Goal: Task Accomplishment & Management: Manage account settings

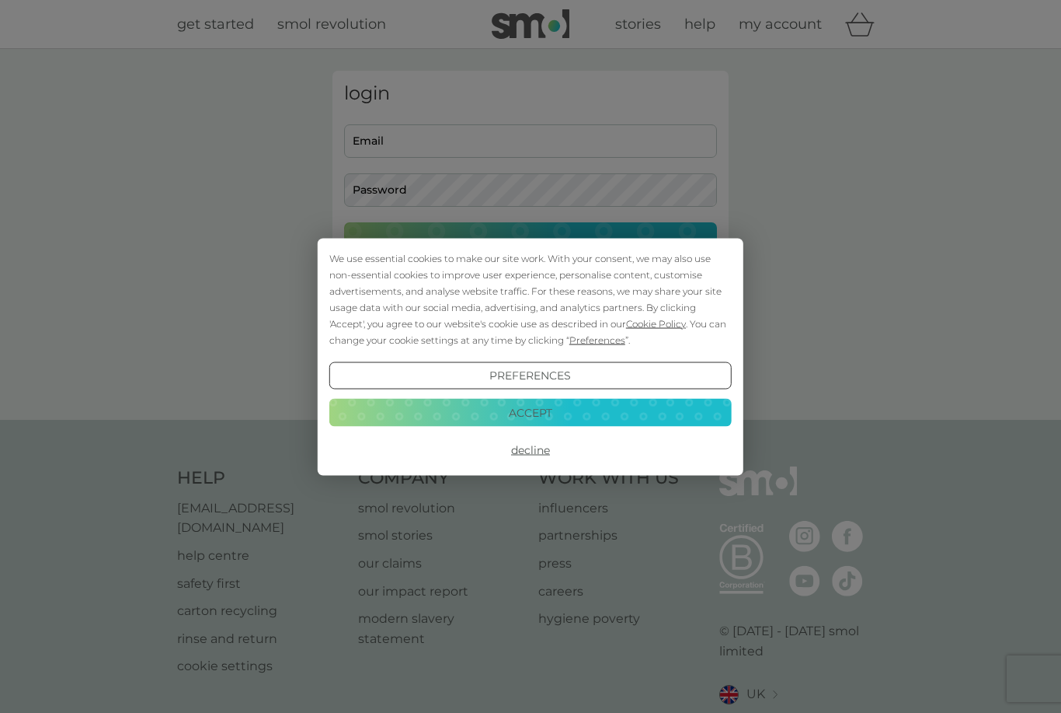
click at [413, 378] on button "Preferences" at bounding box center [530, 375] width 402 height 28
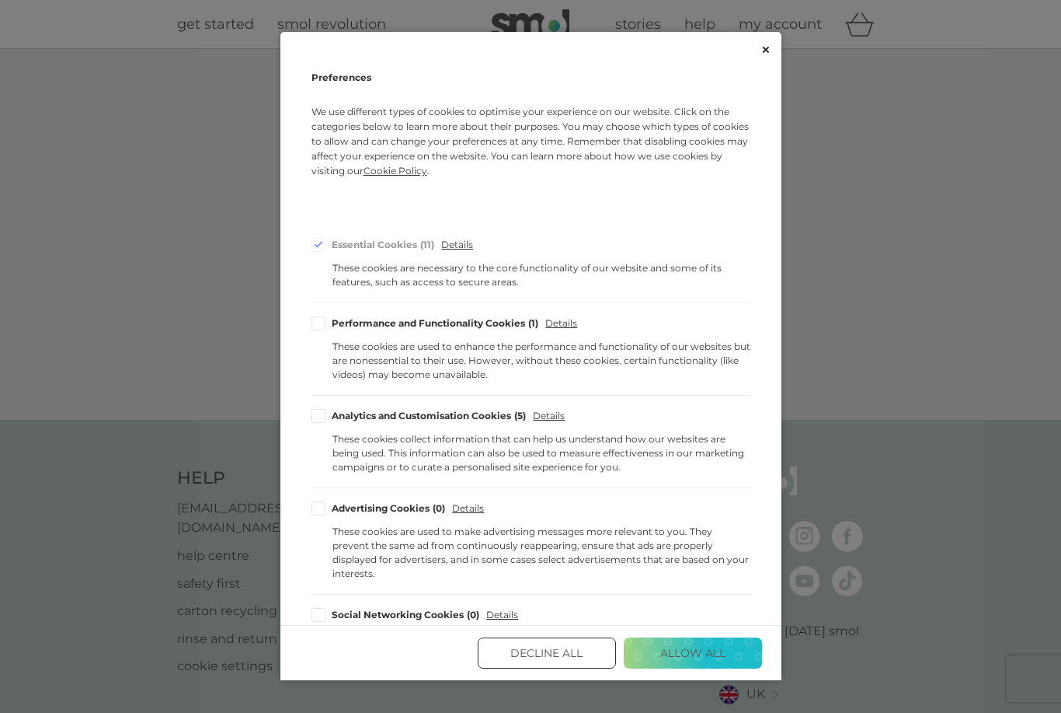
click at [460, 568] on div "Advertising Cookies 0 Details These cookies are used to make advertising messag…" at bounding box center [531, 541] width 439 height 106
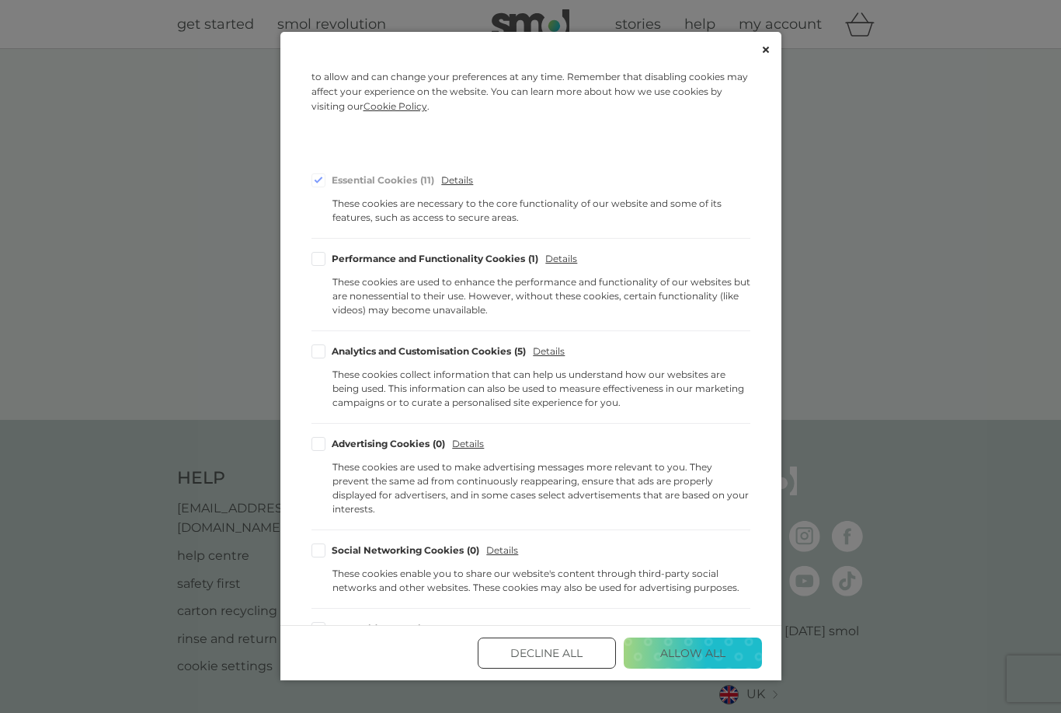
scroll to position [62, 0]
click at [511, 668] on button "Decline All" at bounding box center [547, 652] width 138 height 31
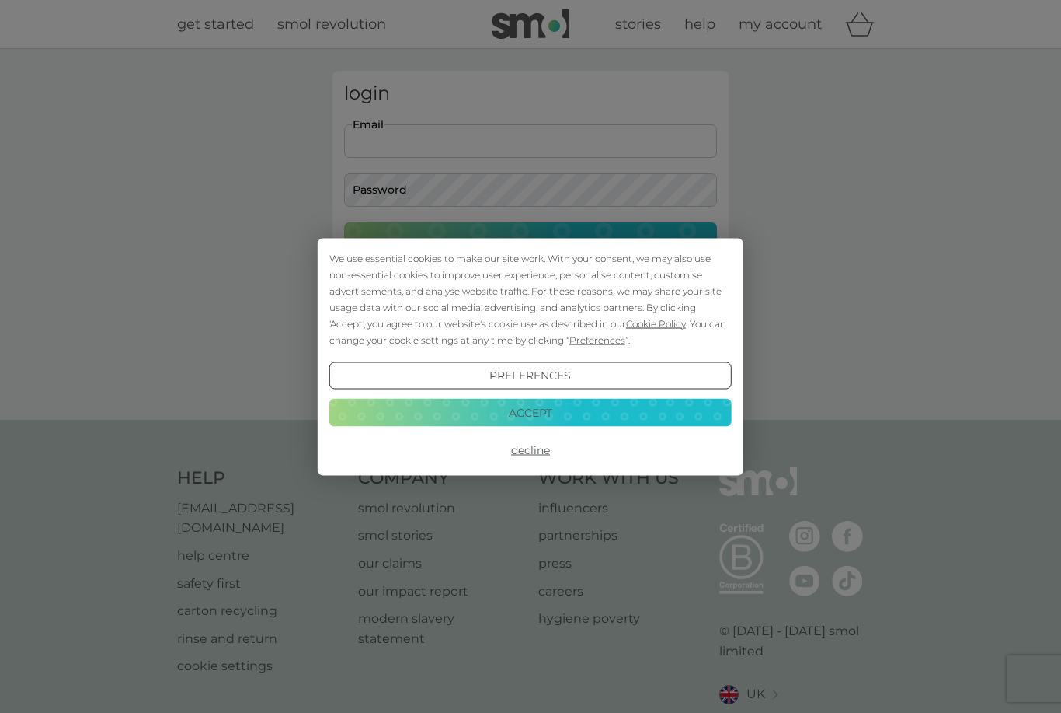
type input "sandraleatherdale@me.com"
click at [531, 244] on button "Login" at bounding box center [530, 244] width 373 height 45
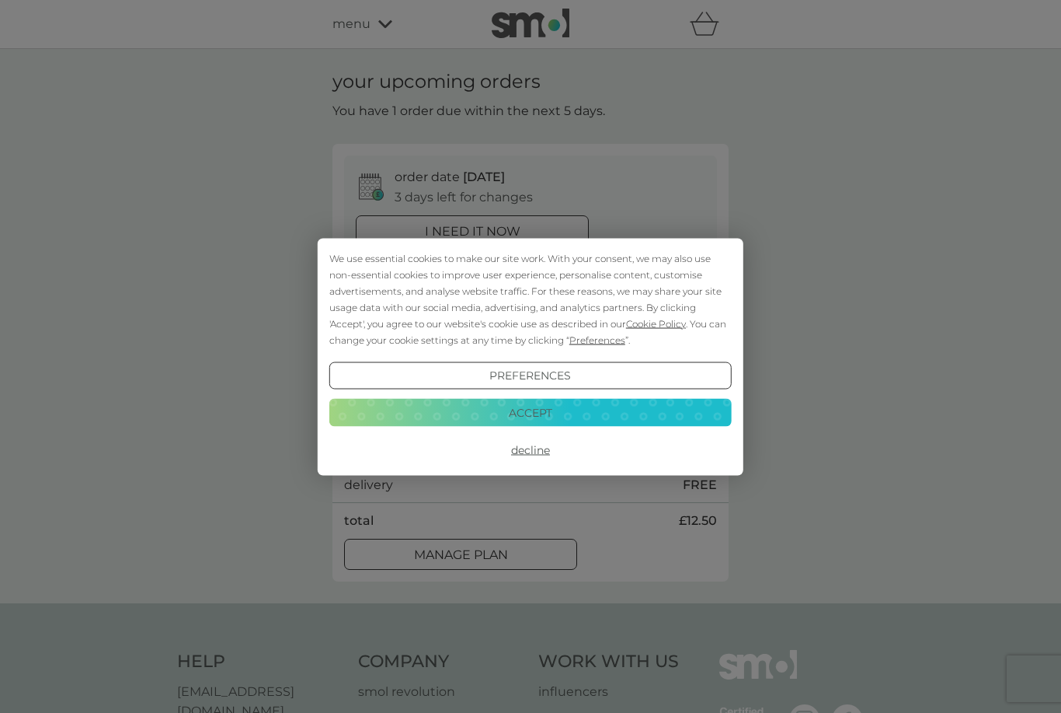
click at [520, 453] on button "Decline" at bounding box center [530, 450] width 402 height 28
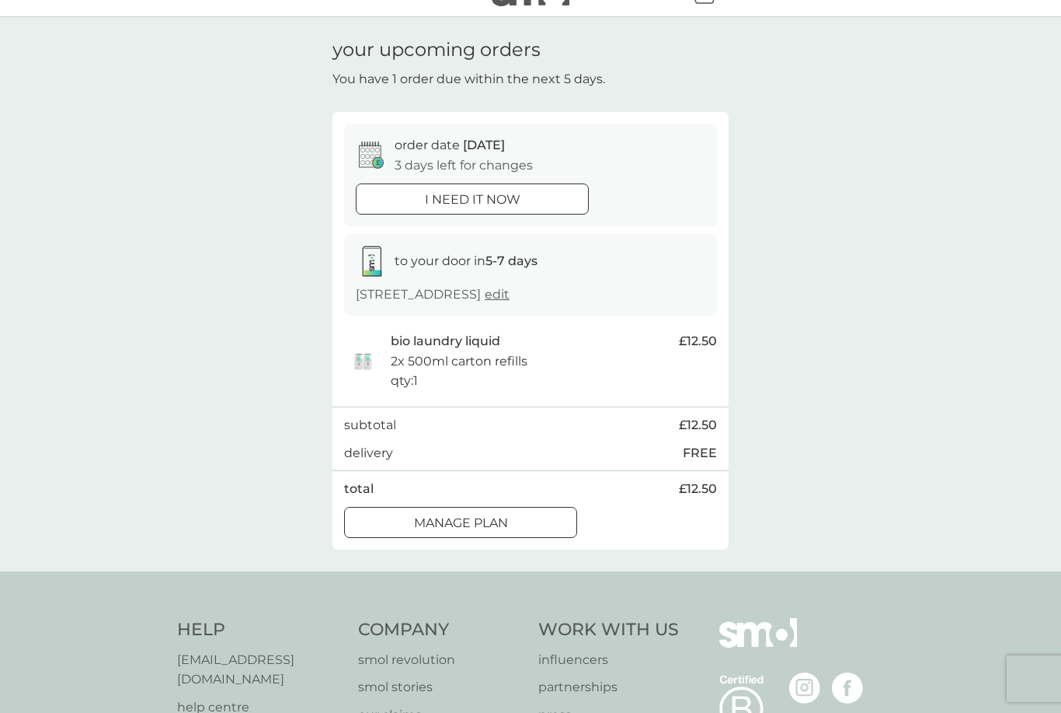
scroll to position [48, 0]
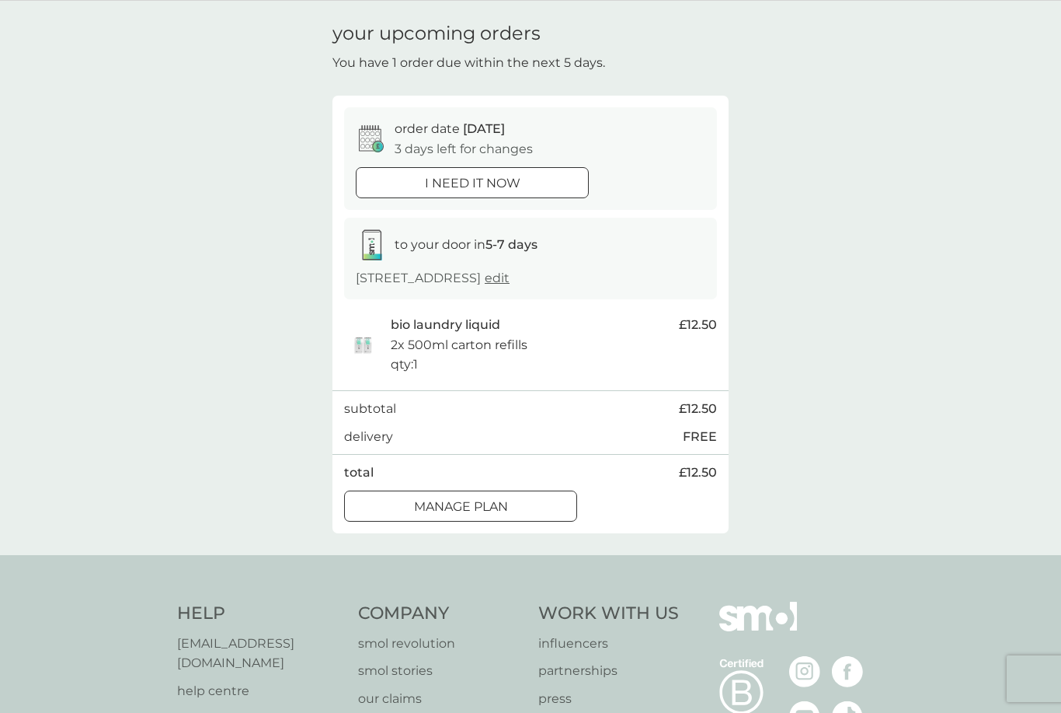
click at [377, 141] on icon at bounding box center [378, 147] width 12 height 12
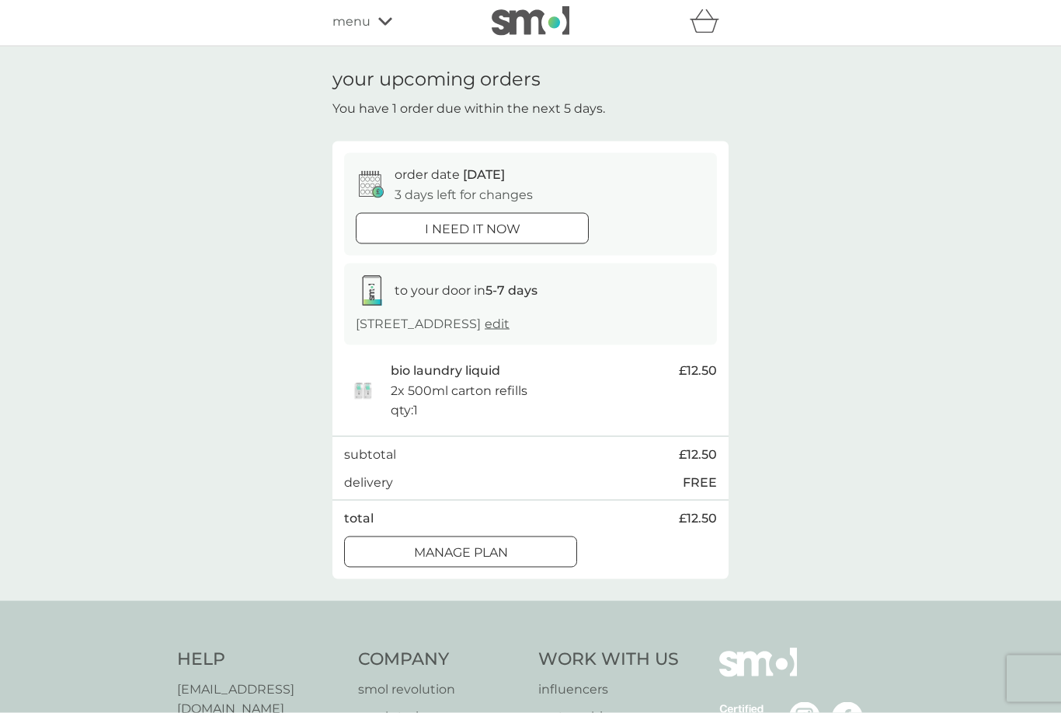
scroll to position [0, 0]
click at [337, 24] on span "menu" at bounding box center [352, 24] width 38 height 20
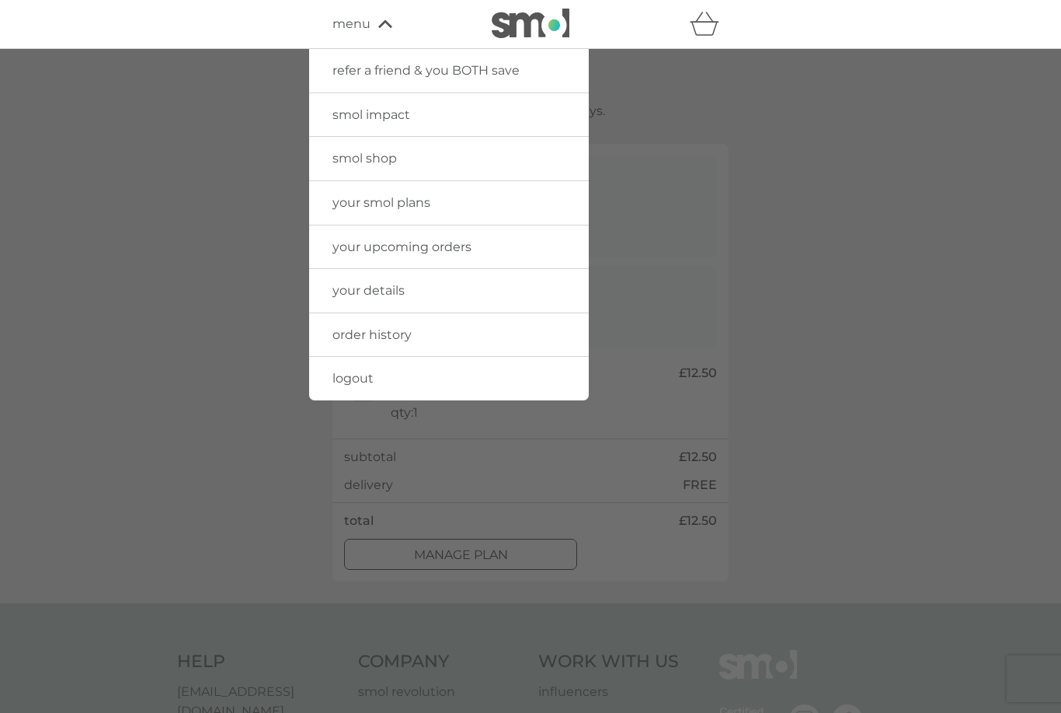
click at [353, 242] on span "your upcoming orders" at bounding box center [402, 246] width 139 height 15
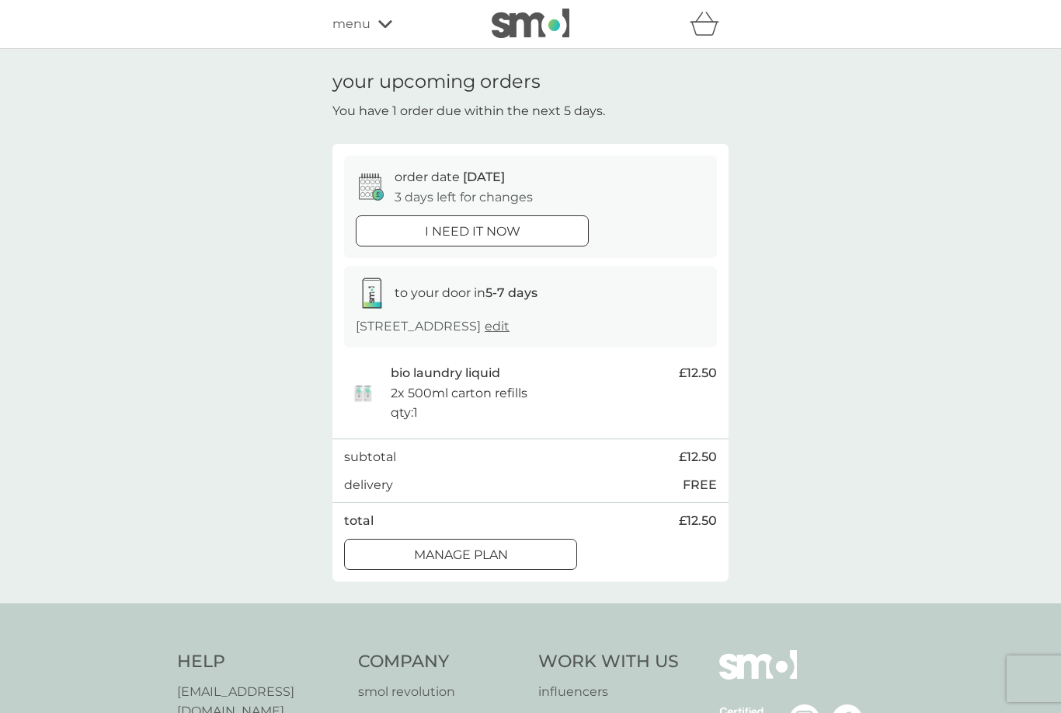
click at [344, 29] on span "menu" at bounding box center [352, 24] width 38 height 20
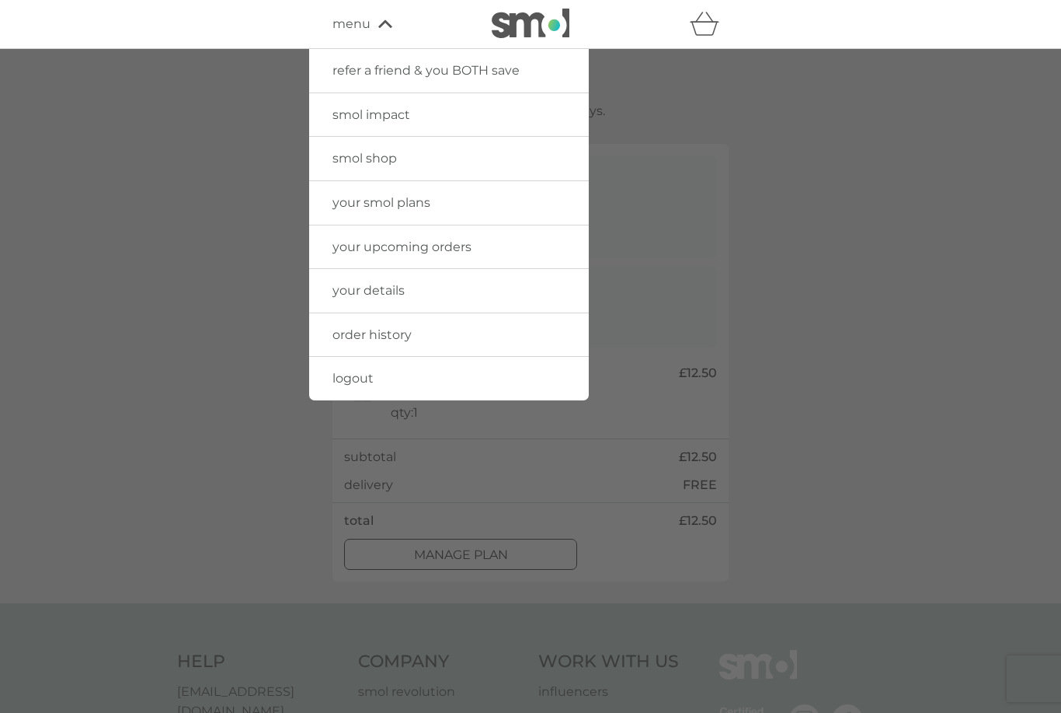
click at [350, 205] on span "your smol plans" at bounding box center [382, 202] width 98 height 15
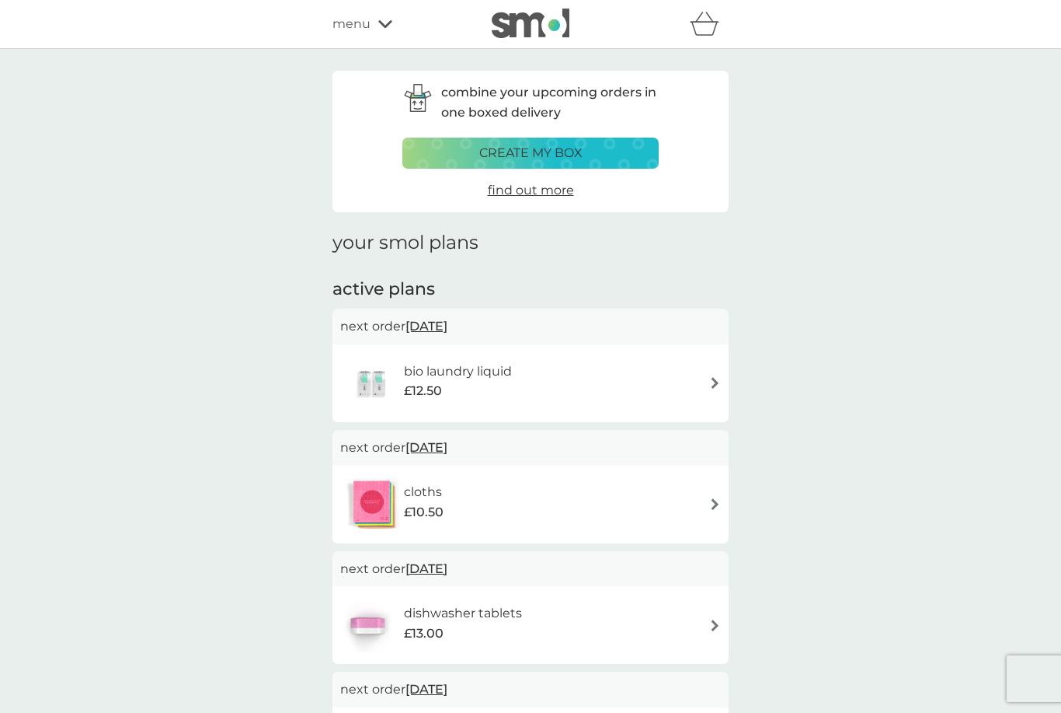
click at [361, 31] on span "menu" at bounding box center [352, 24] width 38 height 20
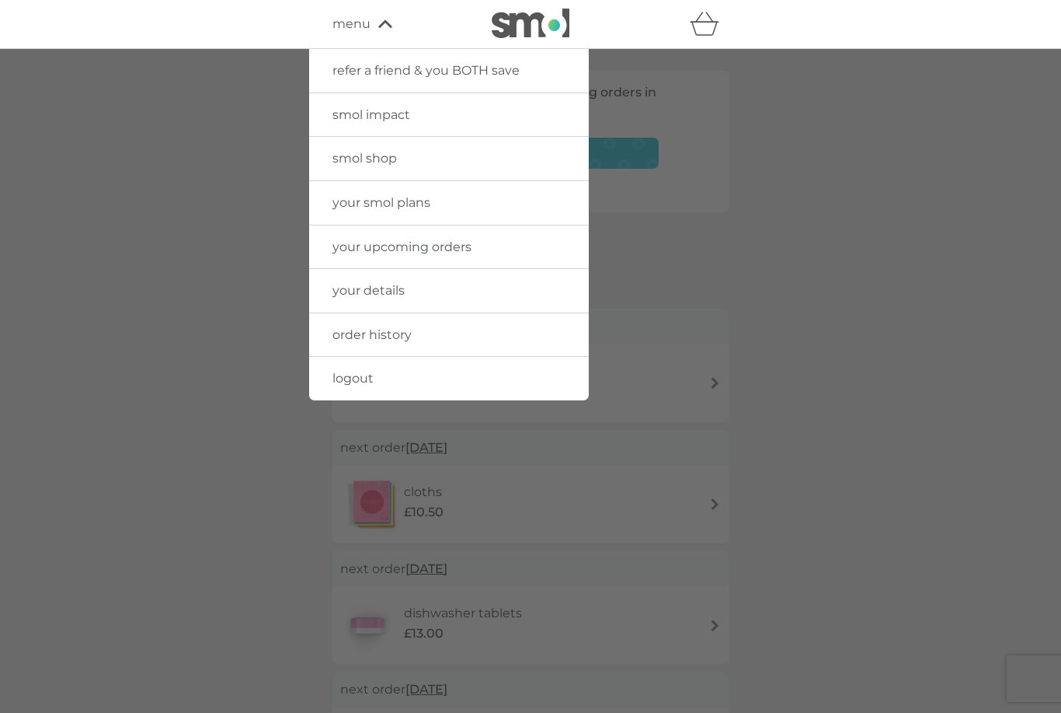
click at [354, 244] on span "your upcoming orders" at bounding box center [402, 246] width 139 height 15
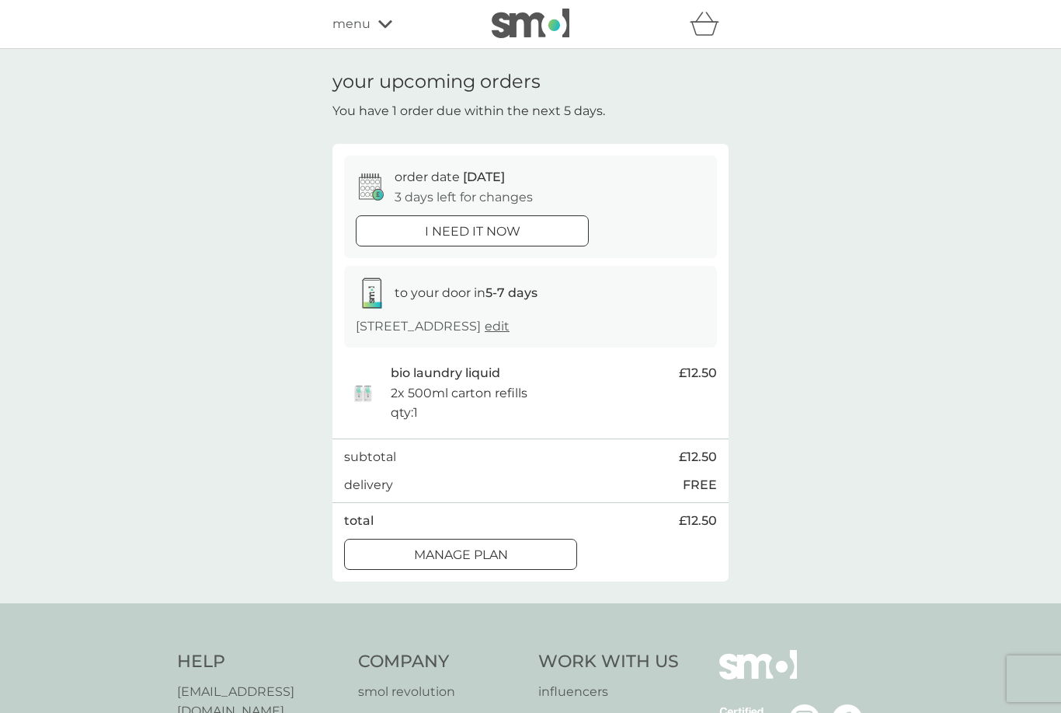
click at [347, 20] on span "menu" at bounding box center [352, 24] width 38 height 20
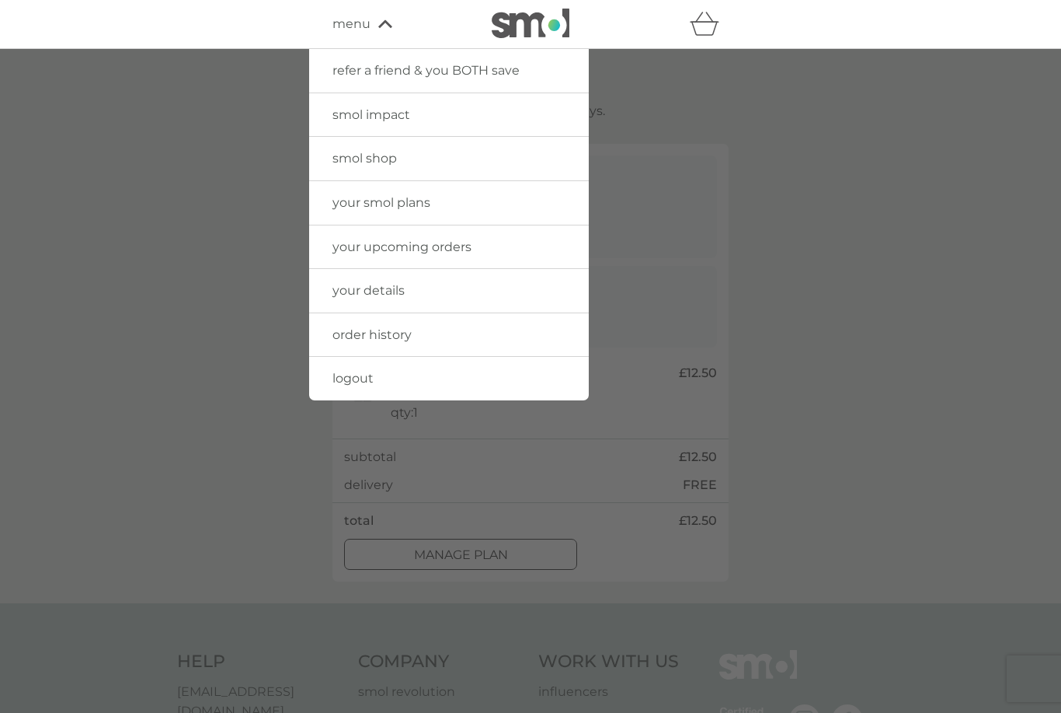
click at [344, 203] on span "your smol plans" at bounding box center [382, 202] width 98 height 15
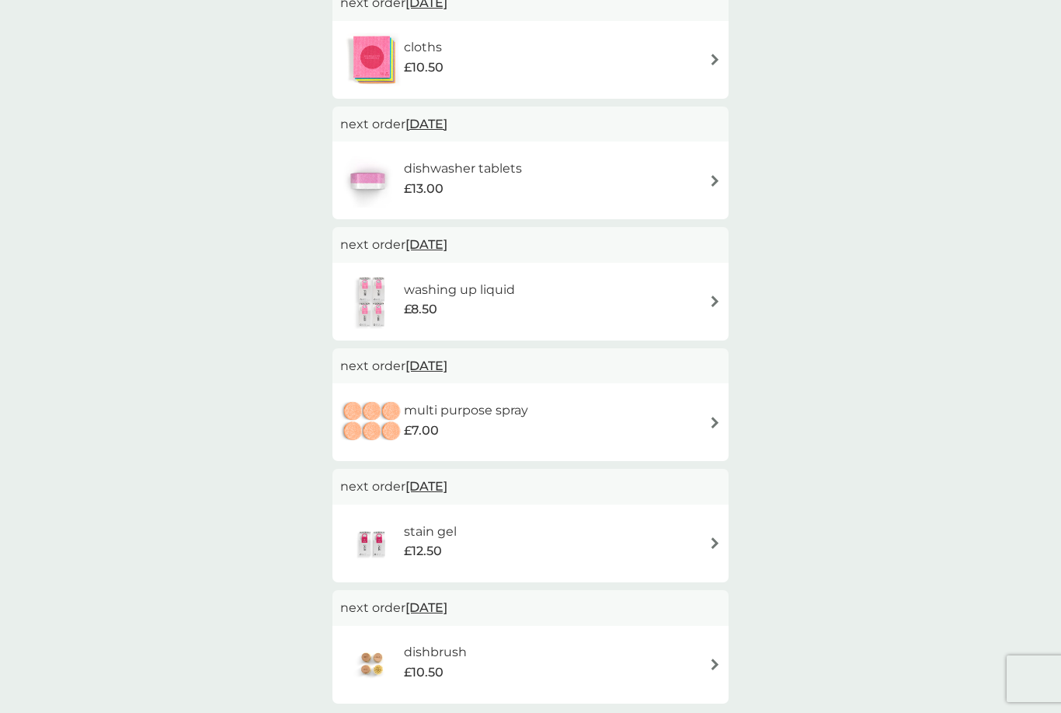
scroll to position [444, 0]
click at [429, 483] on span "15 Feb 2026" at bounding box center [427, 487] width 42 height 30
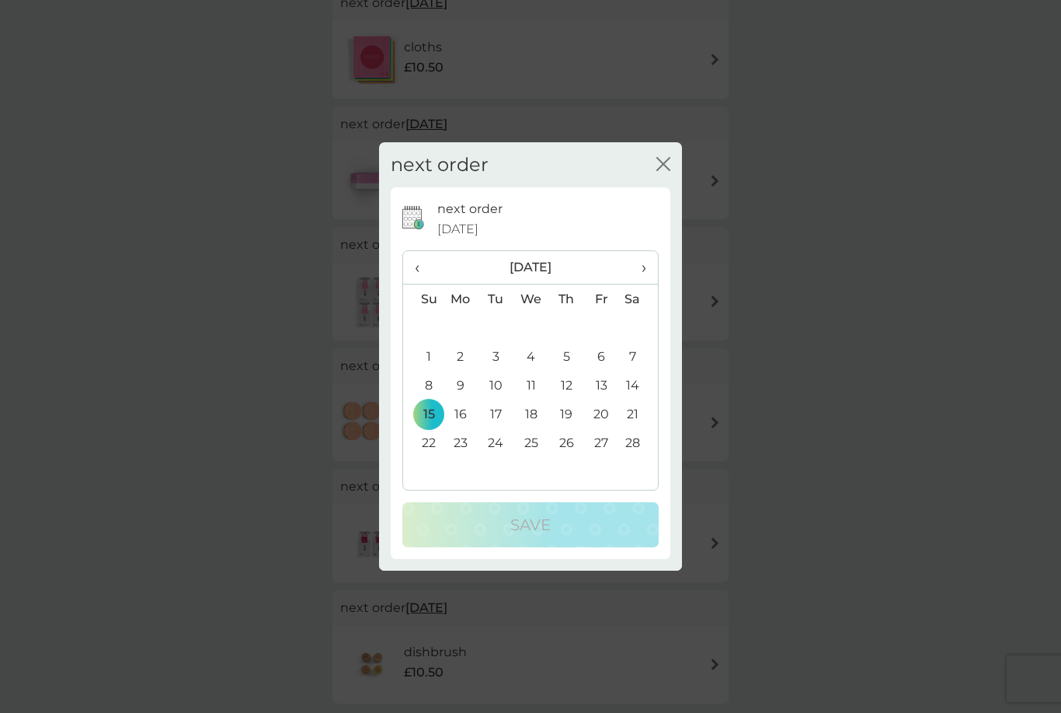
click at [422, 284] on span "‹" at bounding box center [423, 267] width 16 height 33
click at [415, 284] on span "‹" at bounding box center [423, 267] width 16 height 33
click at [423, 284] on span "‹" at bounding box center [423, 267] width 16 height 33
click at [420, 284] on span "‹" at bounding box center [423, 267] width 16 height 33
click at [464, 399] on td "13" at bounding box center [461, 385] width 36 height 29
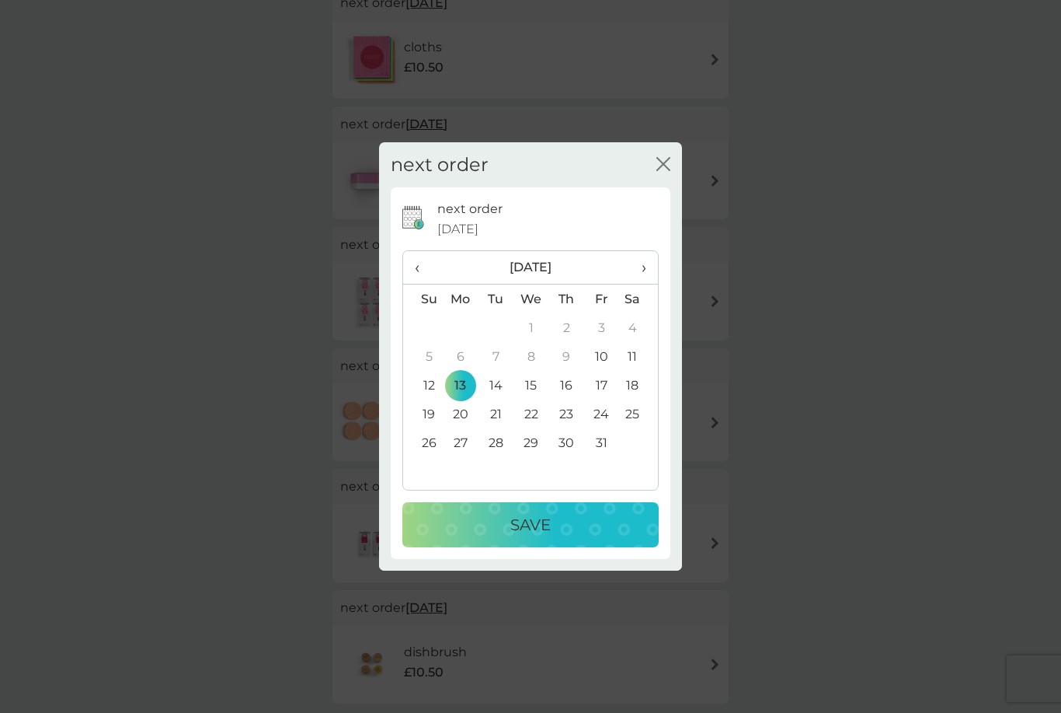
click at [411, 284] on th "‹" at bounding box center [423, 267] width 40 height 33
click at [645, 284] on span "›" at bounding box center [639, 267] width 16 height 33
click at [497, 537] on div "Save" at bounding box center [530, 524] width 225 height 25
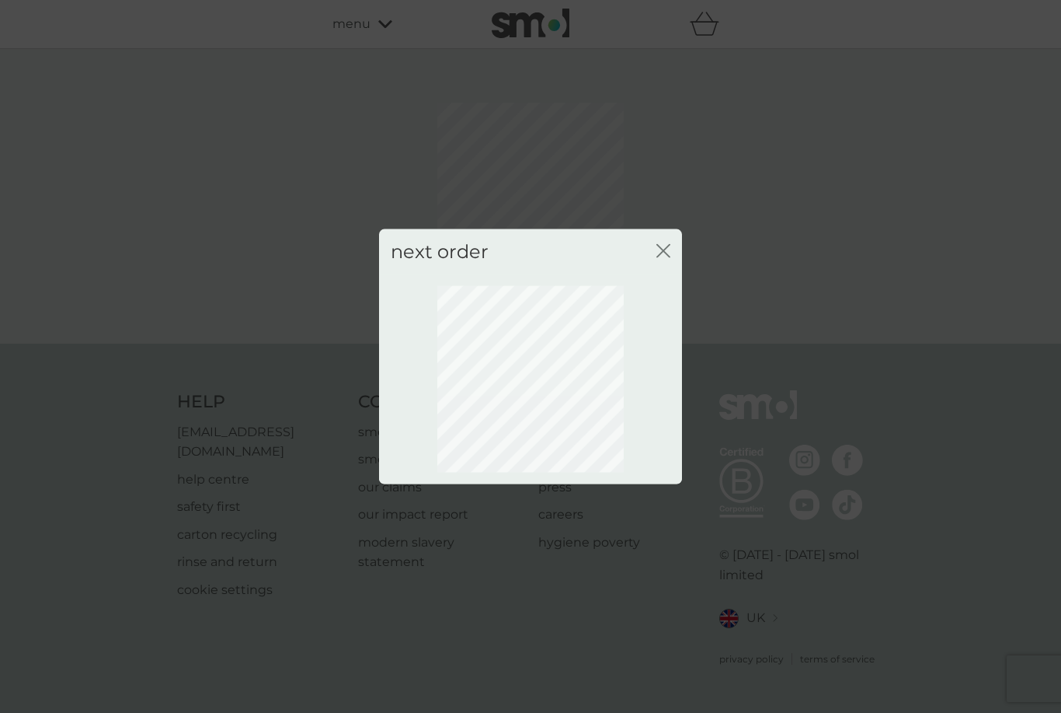
scroll to position [0, 0]
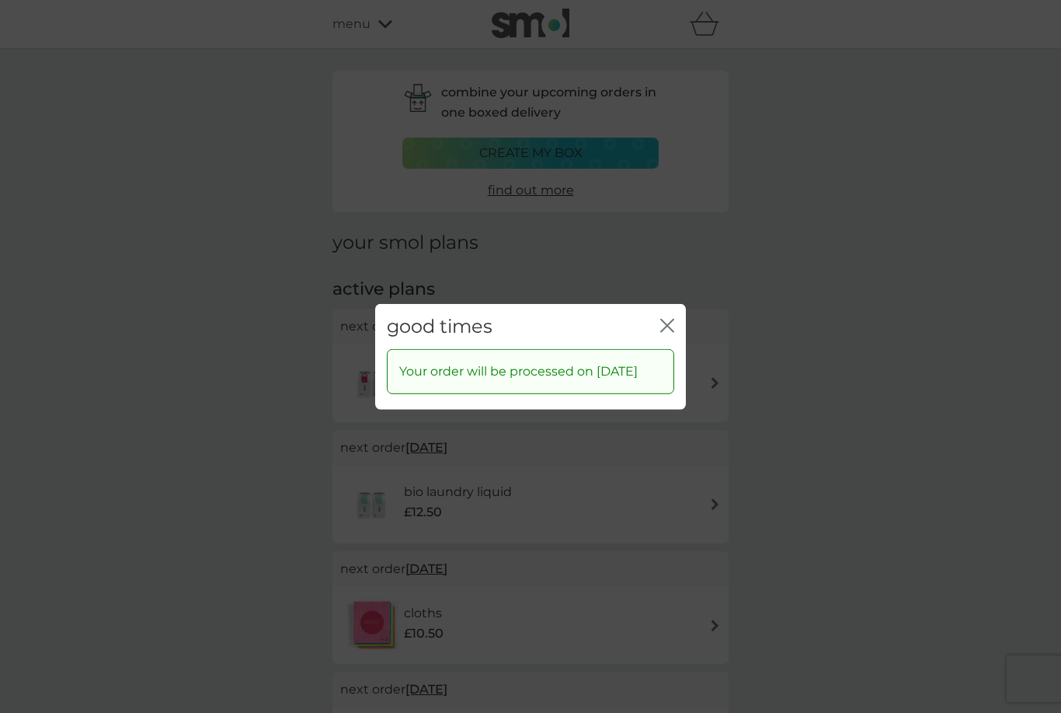
click at [665, 334] on button "close" at bounding box center [667, 326] width 14 height 16
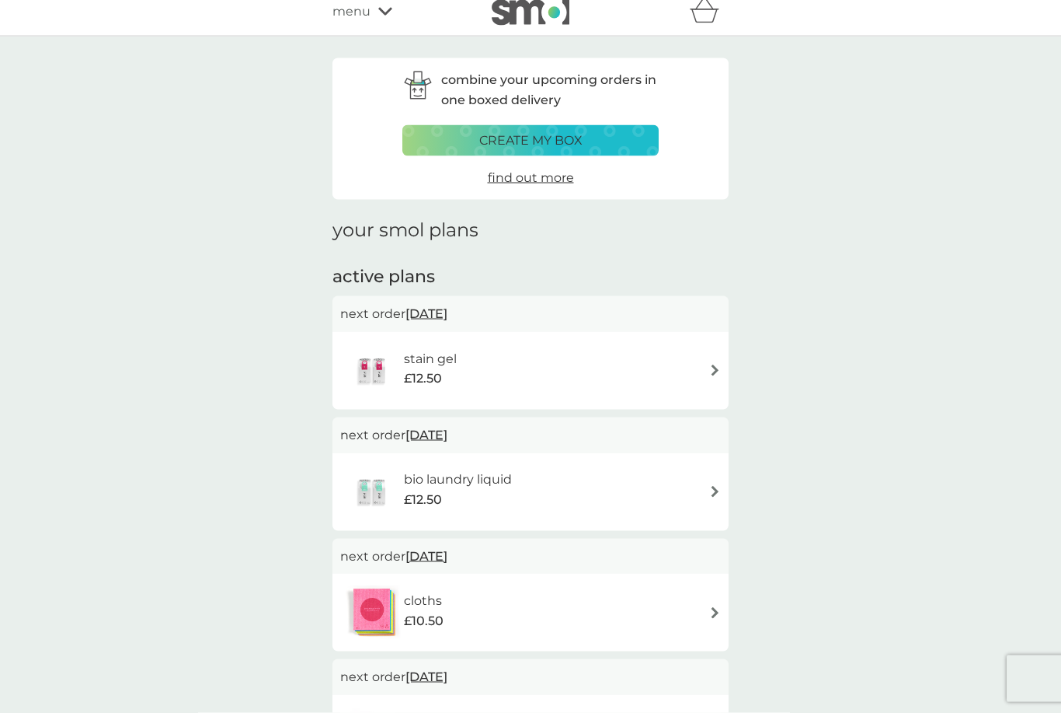
scroll to position [14, 0]
click at [372, 429] on p "next order 13 Oct 2025" at bounding box center [530, 433] width 381 height 20
click at [699, 489] on div "bio laundry liquid £12.50" at bounding box center [530, 490] width 381 height 54
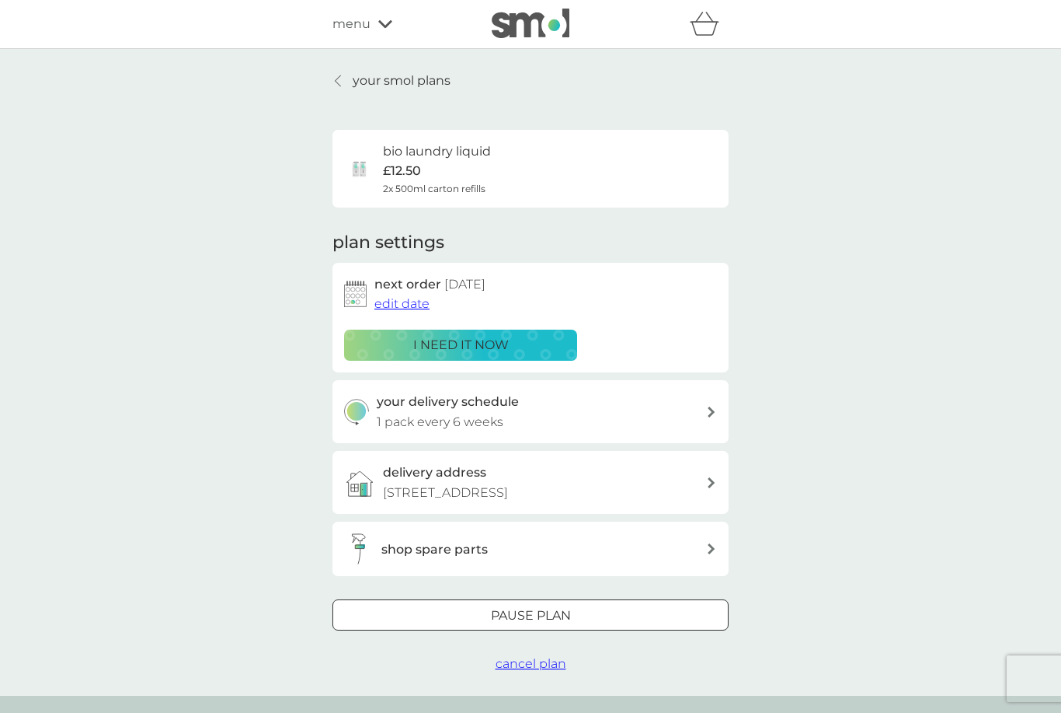
click at [382, 24] on icon at bounding box center [385, 24] width 14 height 8
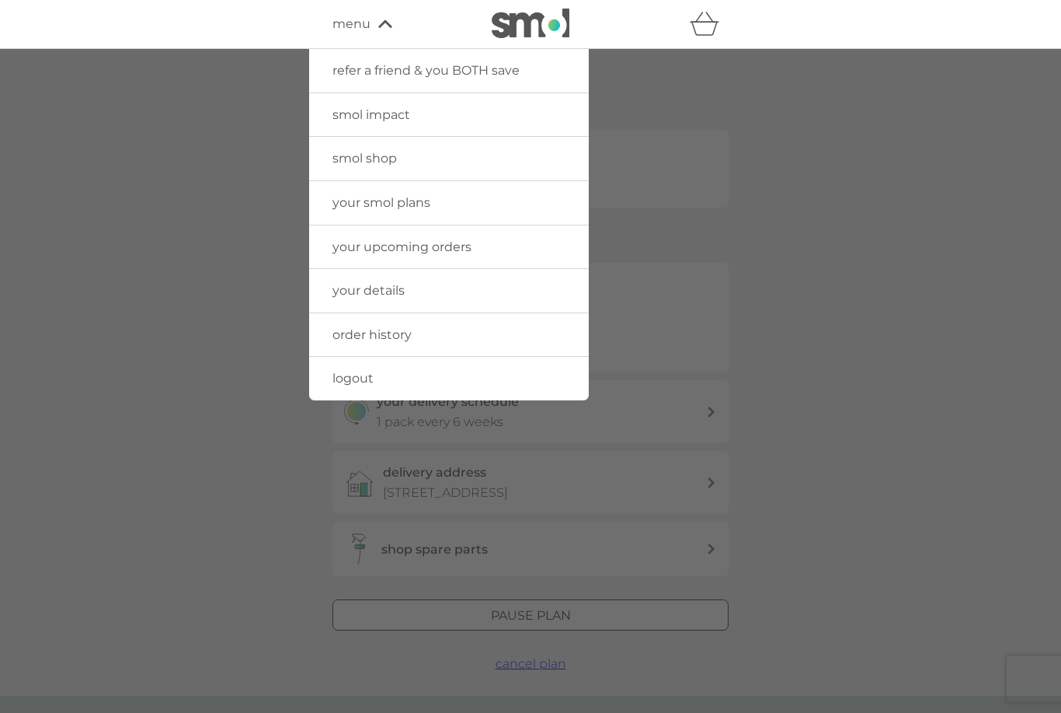
click at [349, 161] on span "smol shop" at bounding box center [365, 158] width 64 height 15
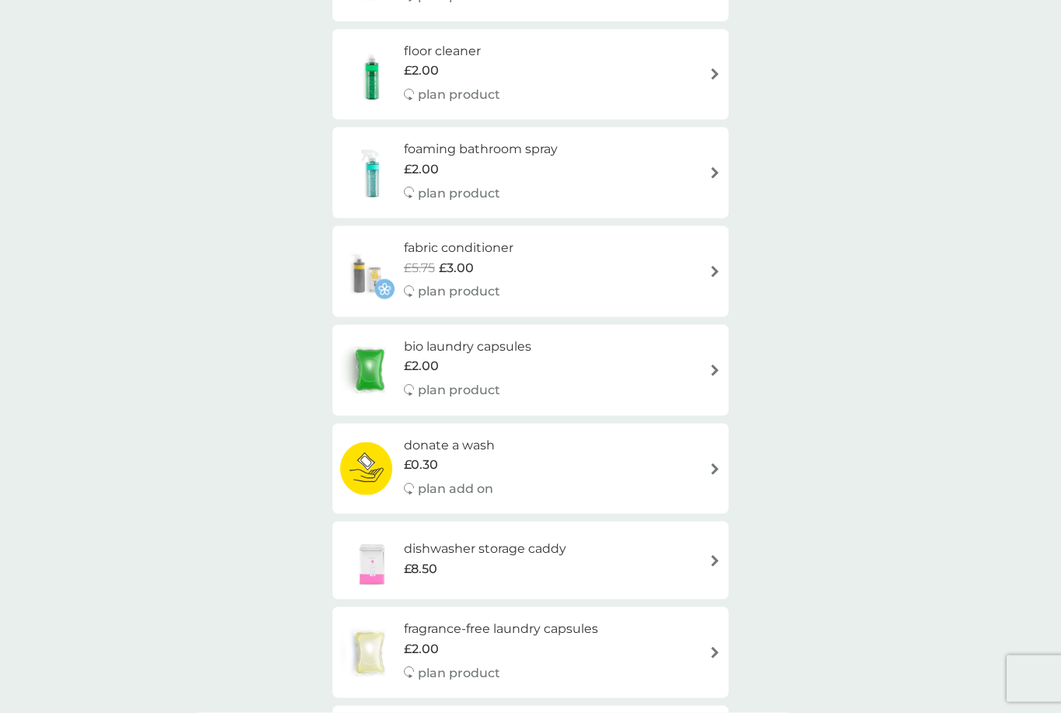
scroll to position [427, 0]
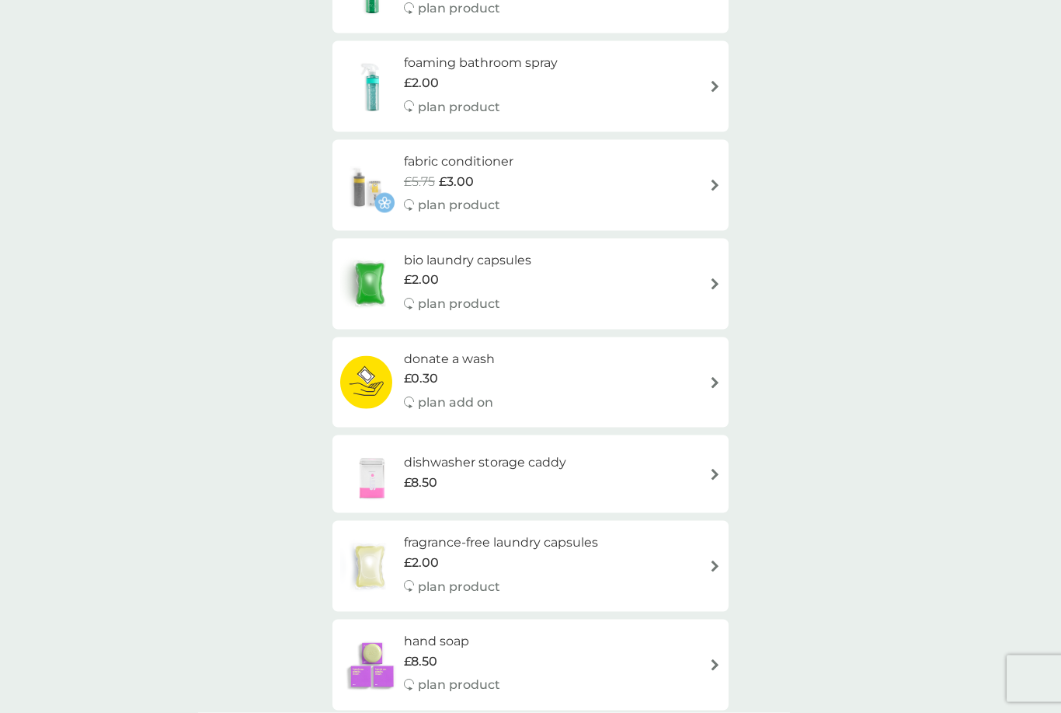
click at [712, 279] on img at bounding box center [715, 284] width 12 height 12
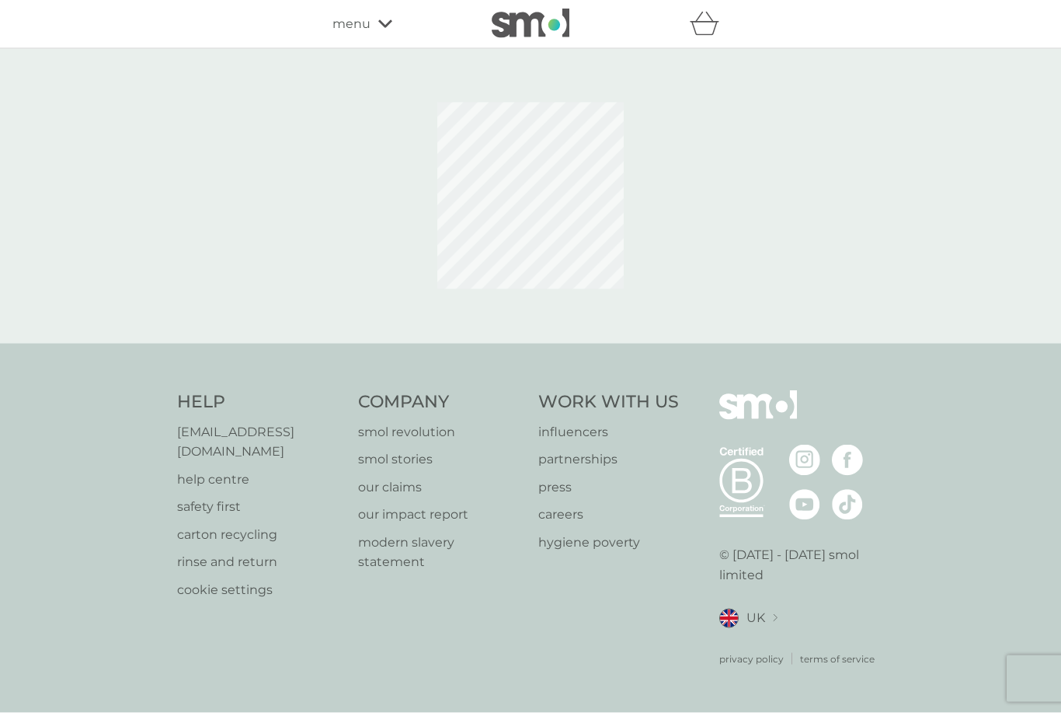
scroll to position [50, 0]
select select "42"
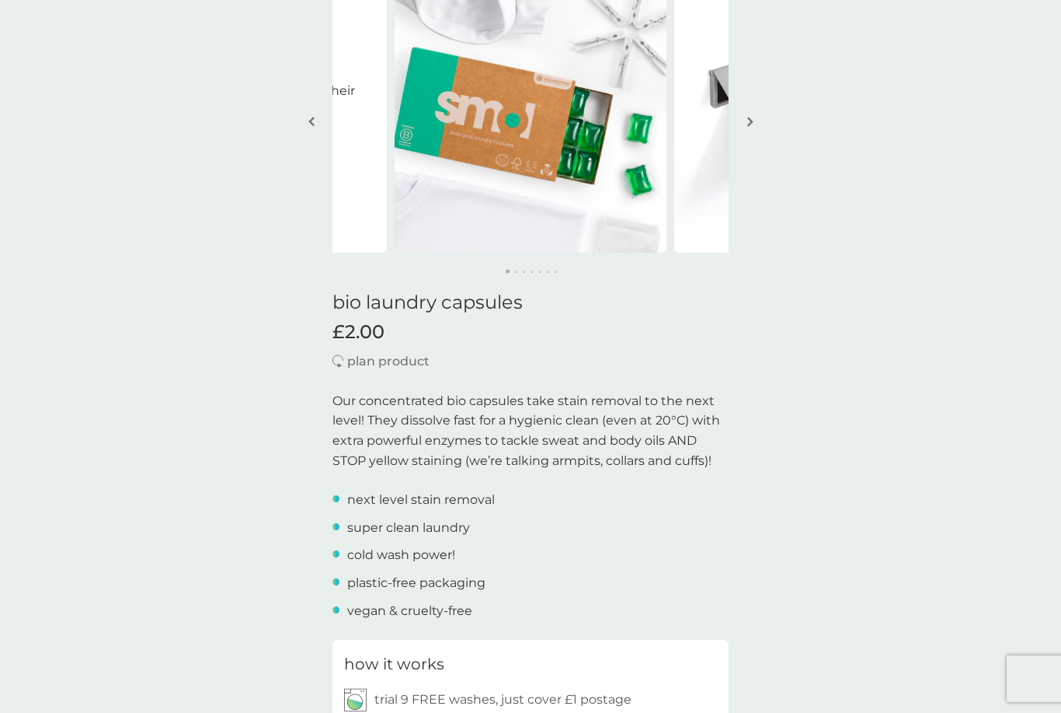
scroll to position [0, 0]
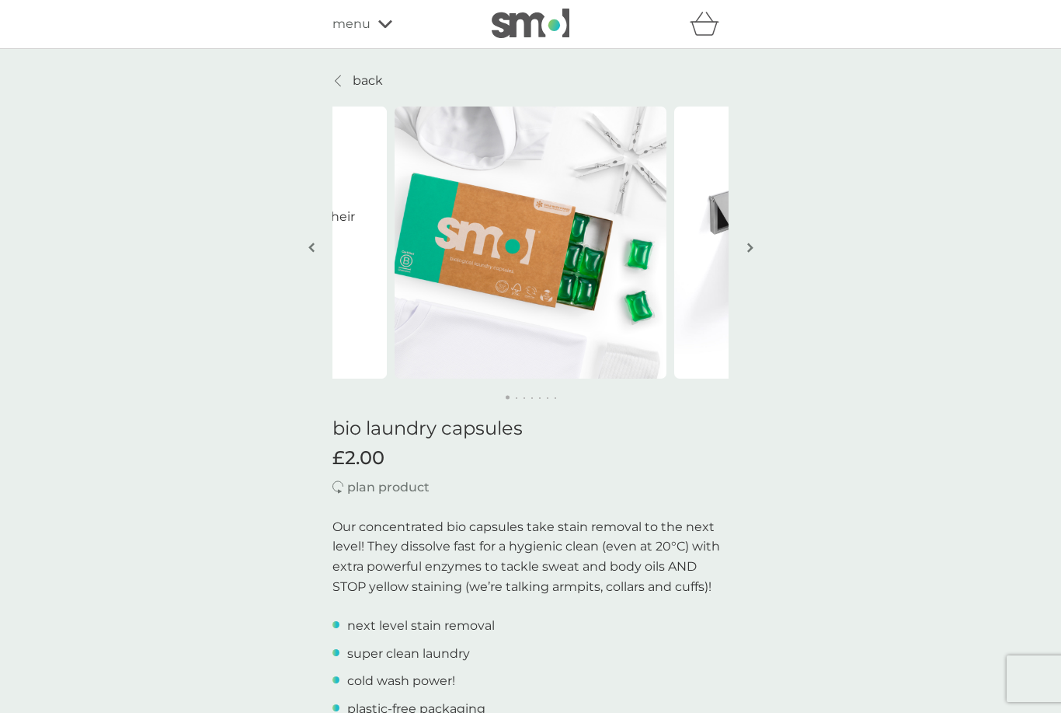
click at [364, 26] on span "menu" at bounding box center [352, 24] width 38 height 20
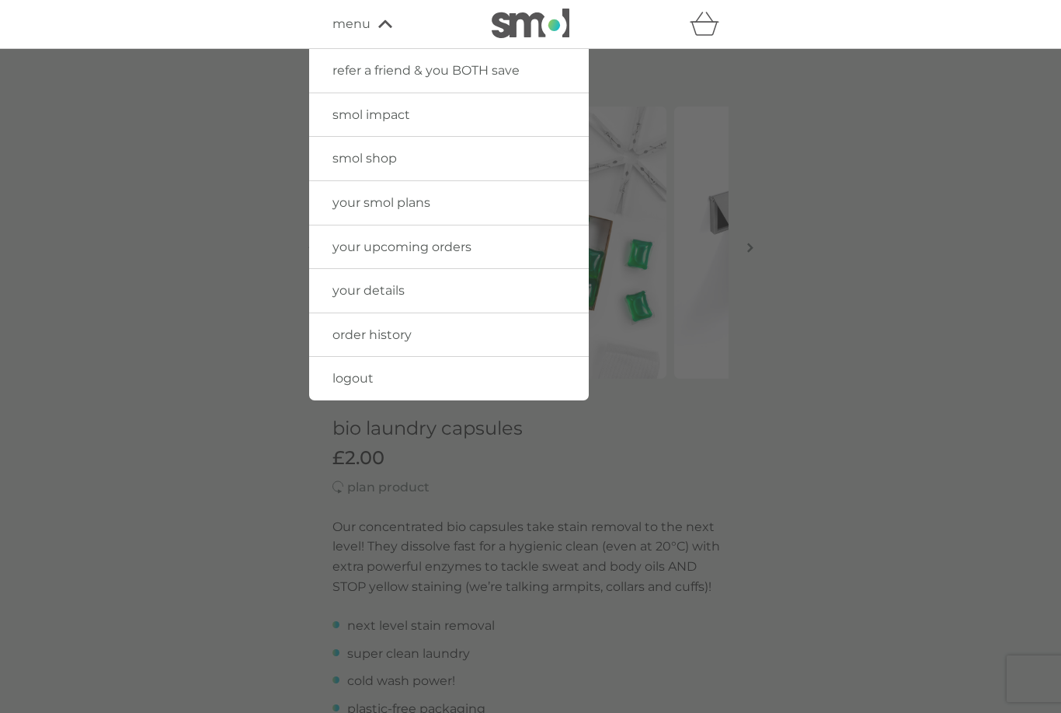
click at [355, 19] on span "menu" at bounding box center [352, 24] width 38 height 20
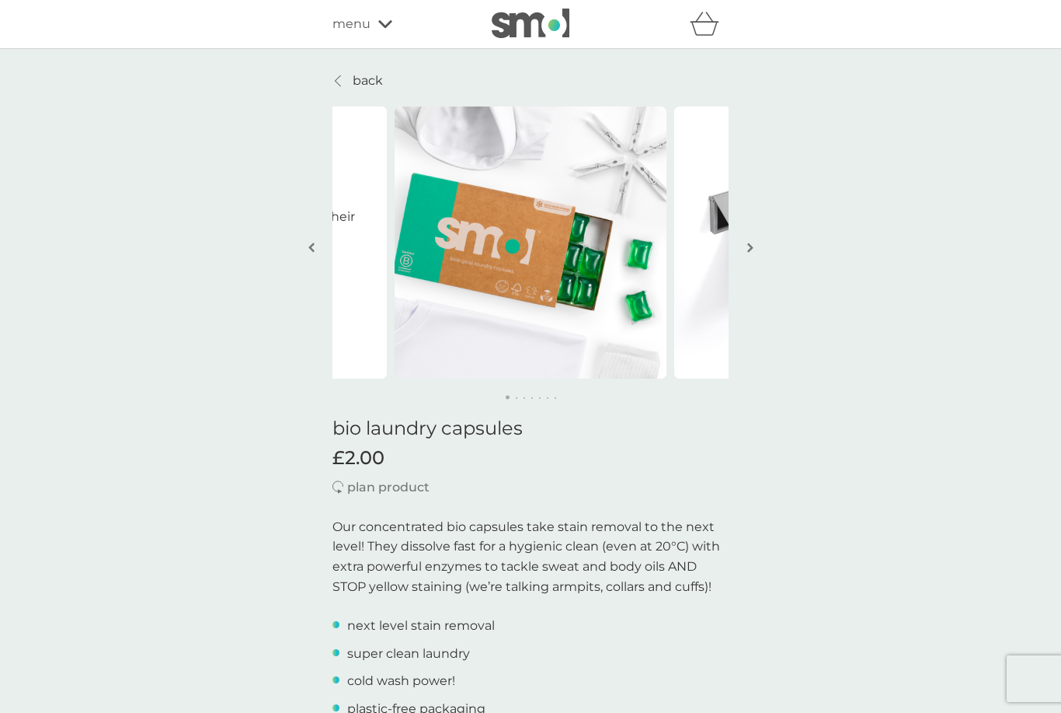
click at [356, 75] on p "back" at bounding box center [368, 81] width 30 height 20
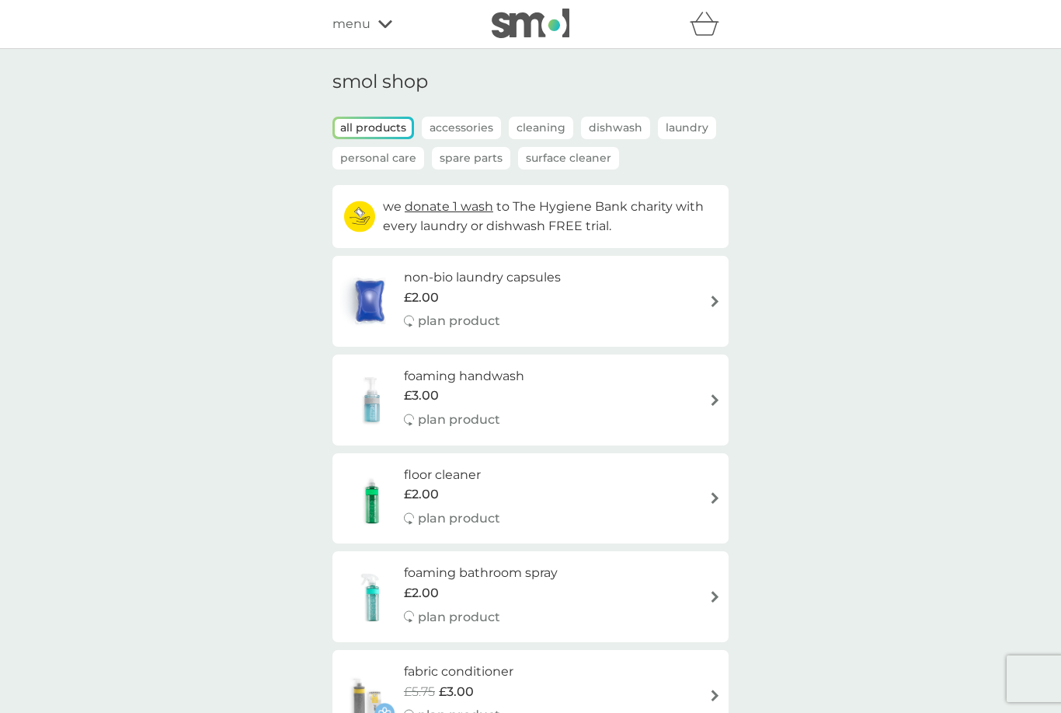
click at [385, 28] on icon at bounding box center [385, 24] width 14 height 8
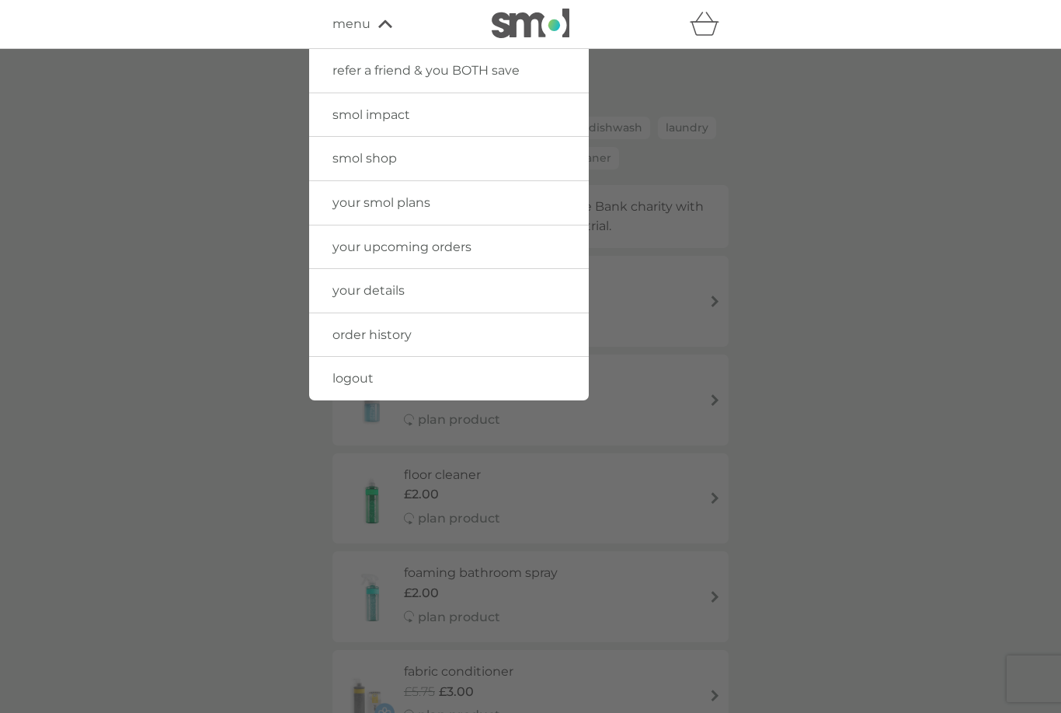
click at [336, 287] on span "your details" at bounding box center [369, 290] width 72 height 15
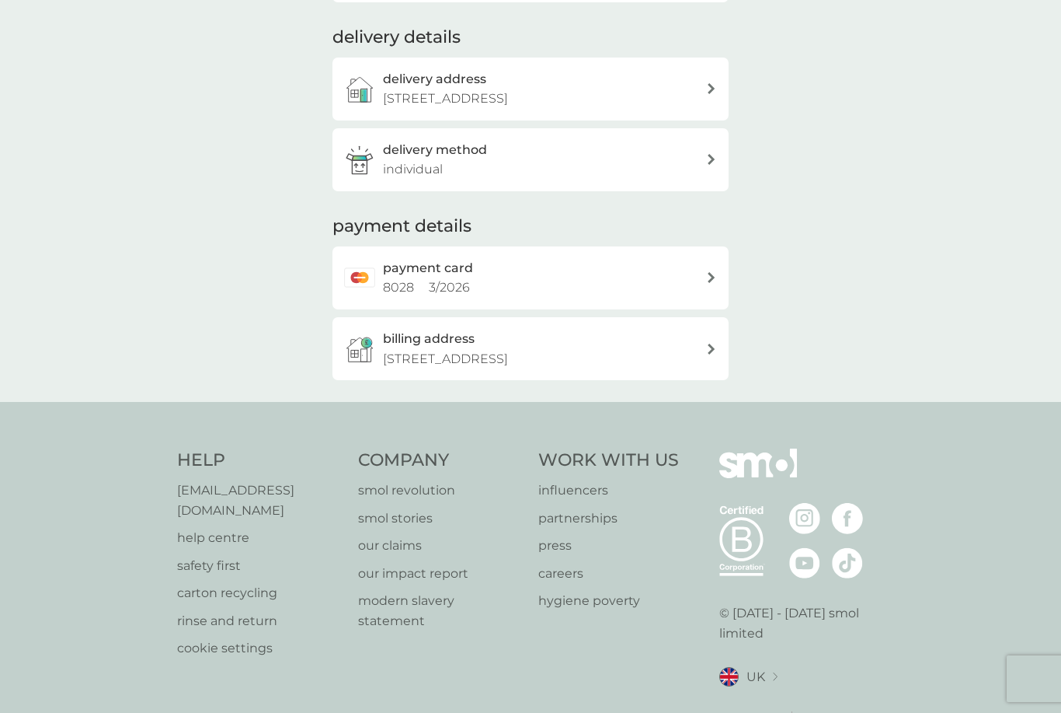
scroll to position [228, 0]
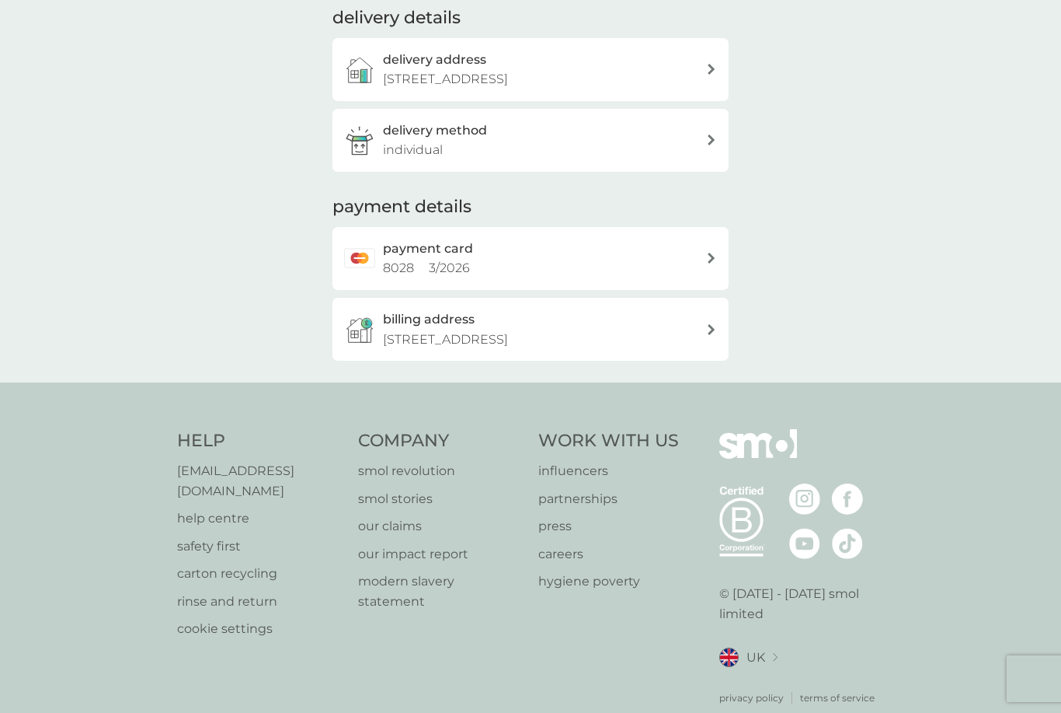
click at [719, 274] on div "payment card 8028 3 / 2026" at bounding box center [531, 258] width 396 height 63
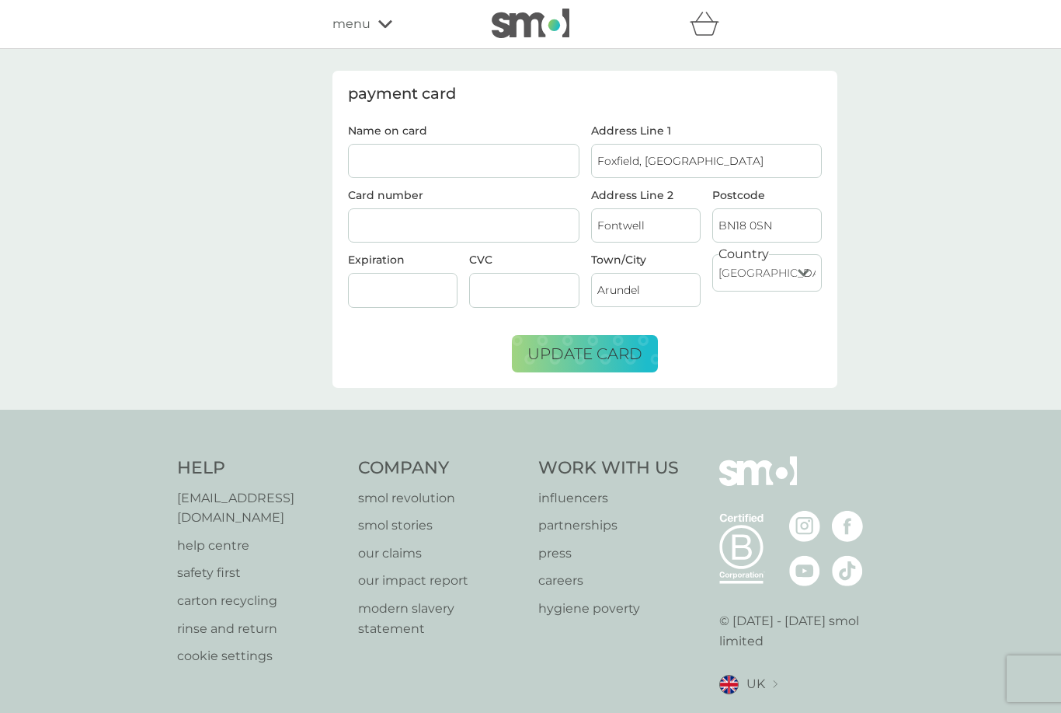
click at [372, 156] on input "Name on card" at bounding box center [464, 161] width 232 height 34
type input "Mrs `Sandra Leatherdale"
click at [588, 352] on span "update card" at bounding box center [585, 353] width 115 height 19
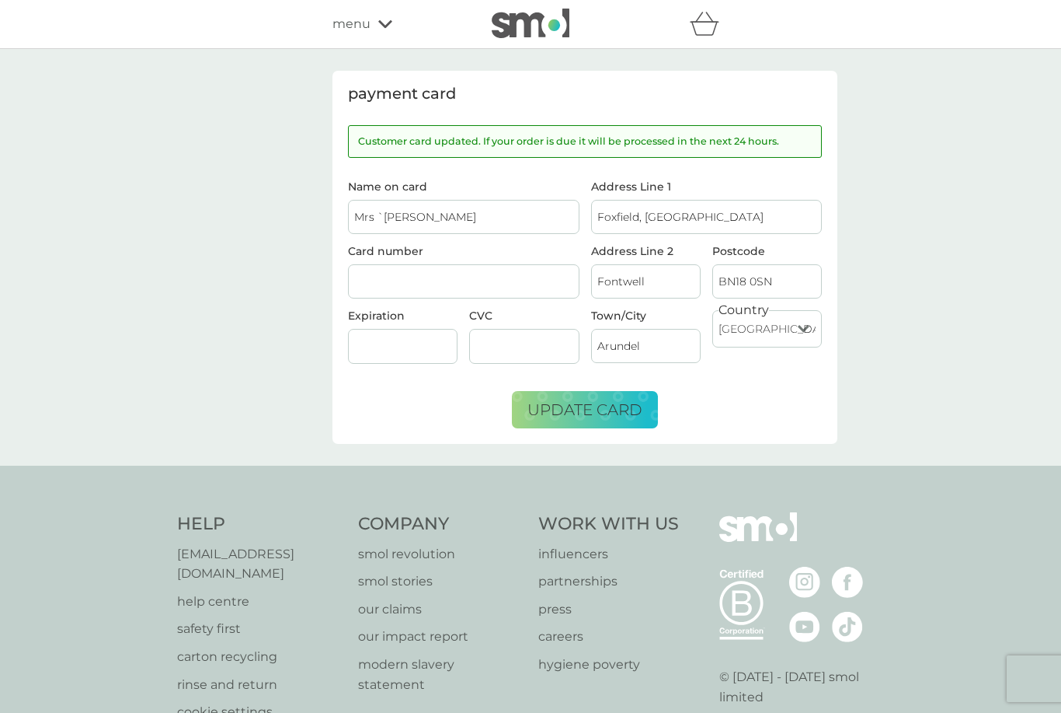
click at [203, 559] on p "[EMAIL_ADDRESS][DOMAIN_NAME]" at bounding box center [260, 564] width 166 height 40
click at [364, 25] on span "menu" at bounding box center [352, 24] width 38 height 20
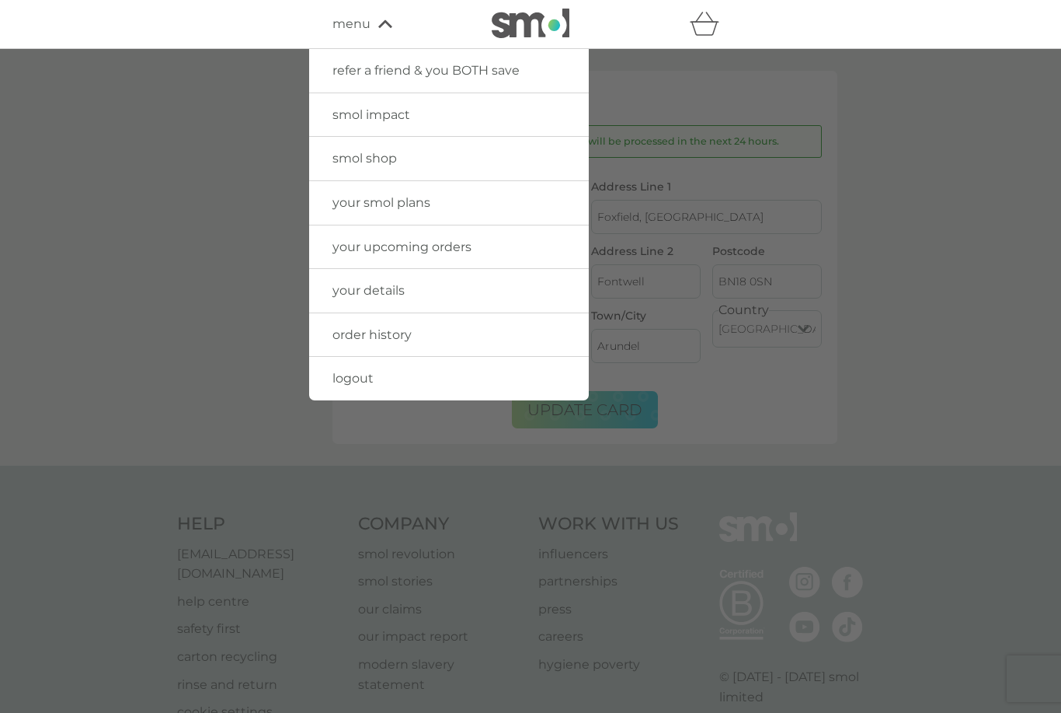
click at [340, 322] on link "order history" at bounding box center [449, 335] width 280 height 44
